Goal: Task Accomplishment & Management: Use online tool/utility

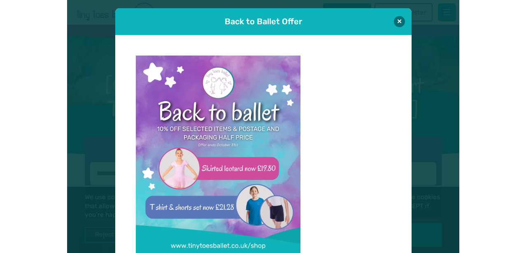
scroll to position [8, 0]
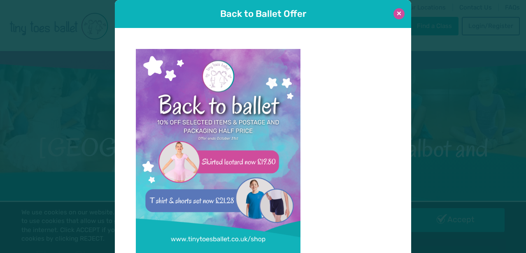
click at [392, 15] on button at bounding box center [398, 13] width 11 height 11
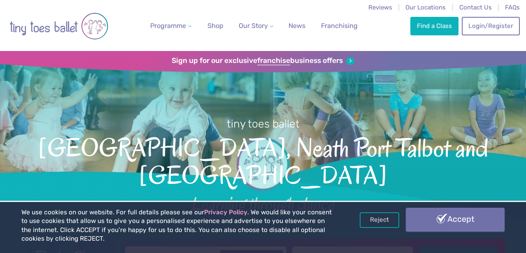
click at [392, 223] on link "Accept" at bounding box center [455, 220] width 99 height 24
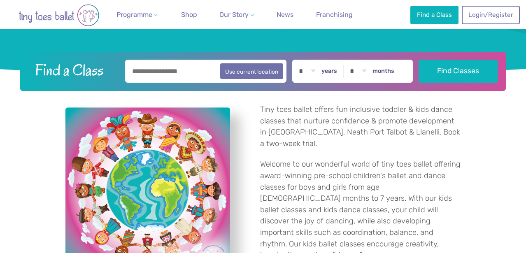
scroll to position [196, 0]
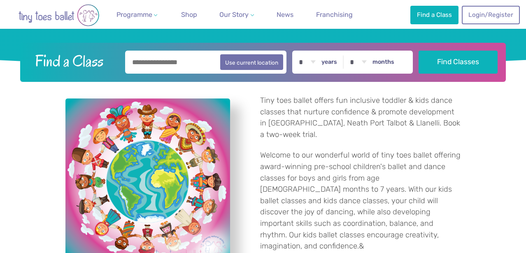
click at [150, 58] on input "text" at bounding box center [205, 62] width 161 height 23
type input "*"
click at [241, 58] on button "Use current location" at bounding box center [251, 62] width 63 height 16
click at [205, 56] on input "**********" at bounding box center [205, 62] width 161 height 23
drag, startPoint x: 198, startPoint y: 64, endPoint x: 154, endPoint y: 62, distance: 44.1
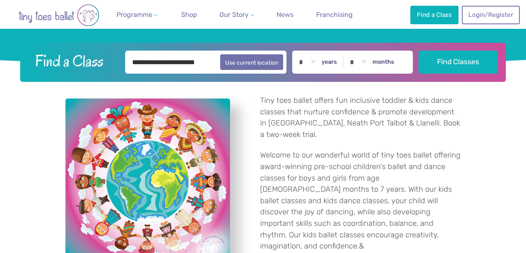
click at [154, 62] on input "**********" at bounding box center [205, 62] width 161 height 23
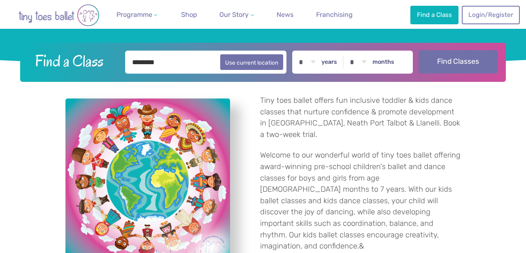
type input "********"
click at [435, 61] on button "Find Classes" at bounding box center [458, 61] width 79 height 23
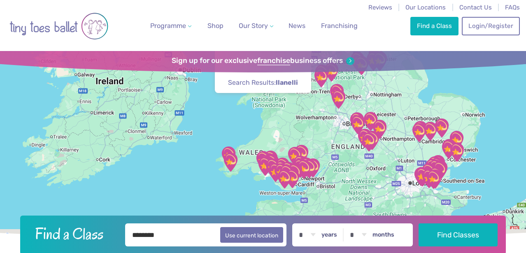
drag, startPoint x: 475, startPoint y: 129, endPoint x: 510, endPoint y: 66, distance: 72.4
click at [510, 66] on div "Find a Class ← Move left → Move right ↑ Move up ↓ Move down + Zoom in - Zoom ou…" at bounding box center [263, 146] width 526 height 191
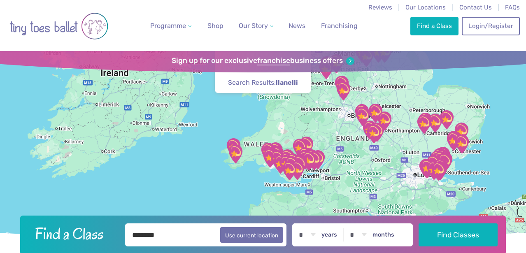
drag, startPoint x: 269, startPoint y: 184, endPoint x: 277, endPoint y: 168, distance: 18.2
click at [277, 168] on div at bounding box center [263, 146] width 526 height 191
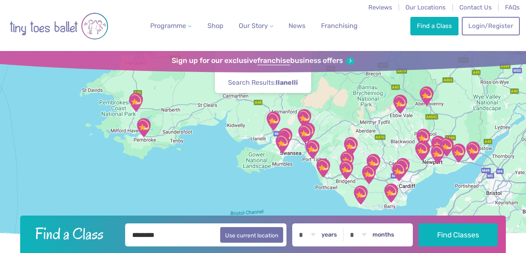
drag, startPoint x: 293, startPoint y: 137, endPoint x: 298, endPoint y: 173, distance: 36.1
click at [298, 173] on div at bounding box center [263, 146] width 526 height 191
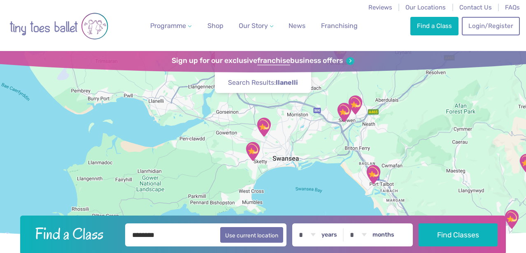
drag, startPoint x: 282, startPoint y: 135, endPoint x: 287, endPoint y: 198, distance: 63.6
click at [287, 198] on div at bounding box center [263, 146] width 526 height 191
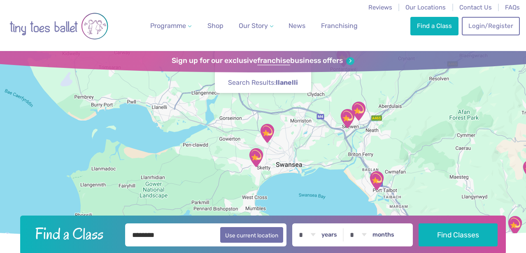
drag, startPoint x: 294, startPoint y: 167, endPoint x: 321, endPoint y: 221, distance: 60.7
click at [321, 221] on header "Find a Class ← Move left → Move right ↑ Move up ↓ Move down + Zoom in - Zoom ou…" at bounding box center [263, 153] width 526 height 204
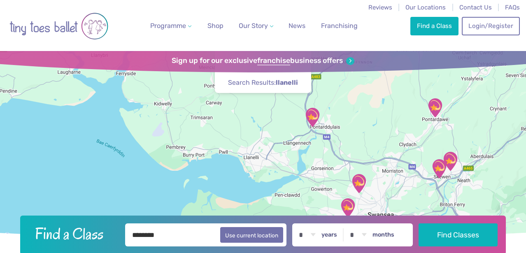
drag, startPoint x: 267, startPoint y: 163, endPoint x: 337, endPoint y: 171, distance: 70.4
click at [337, 171] on div at bounding box center [263, 146] width 526 height 191
drag, startPoint x: 286, startPoint y: 145, endPoint x: 302, endPoint y: 151, distance: 16.7
click at [302, 151] on div at bounding box center [263, 146] width 526 height 191
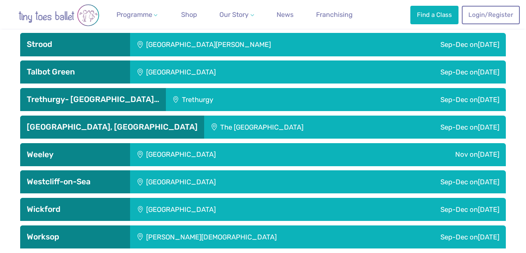
scroll to position [2319, 0]
